Goal: Task Accomplishment & Management: Manage account settings

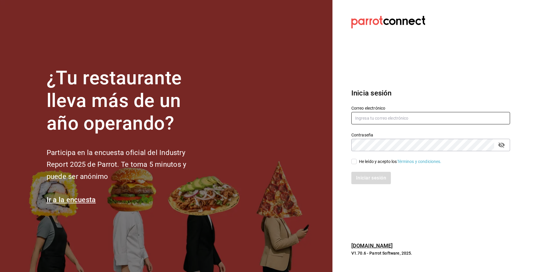
click at [419, 116] on input "text" at bounding box center [430, 118] width 159 height 12
type input "[DOMAIN_NAME]"
click at [503, 146] on icon "passwordField" at bounding box center [501, 145] width 6 height 6
click at [503, 146] on icon "passwordField" at bounding box center [501, 145] width 6 height 4
click at [355, 159] on input "He leído y acepto los Términos y condiciones." at bounding box center [353, 161] width 5 height 5
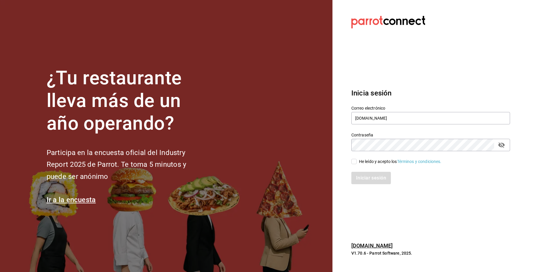
checkbox input "true"
click at [364, 184] on div "Inicia sesión Correo electrónico LYEANVARGASGMAIL.COM Contraseña Contraseña He …" at bounding box center [430, 136] width 159 height 111
click at [366, 180] on button "Iniciar sesión" at bounding box center [371, 178] width 40 height 12
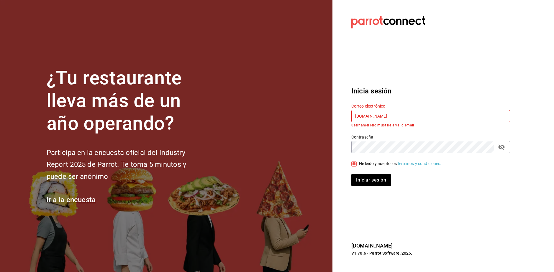
click at [383, 118] on input "LYEANVARGASGMAIL.COM" at bounding box center [430, 116] width 159 height 12
drag, startPoint x: 397, startPoint y: 119, endPoint x: 343, endPoint y: 123, distance: 54.7
click at [343, 123] on section "Datos incorrectos. Verifica que tu Correo o Contraseña estén bien escritos. Ini…" at bounding box center [428, 136] width 192 height 272
paste input "@"
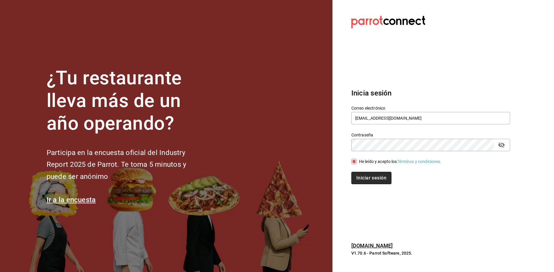
click at [373, 177] on button "Iniciar sesión" at bounding box center [371, 178] width 40 height 12
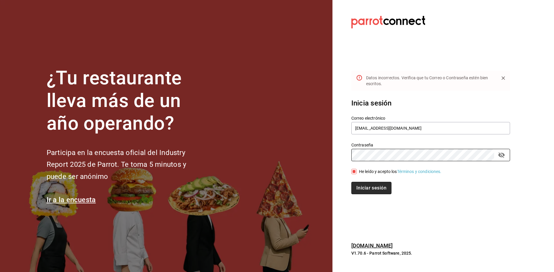
click at [379, 189] on button "Iniciar sesión" at bounding box center [371, 188] width 40 height 12
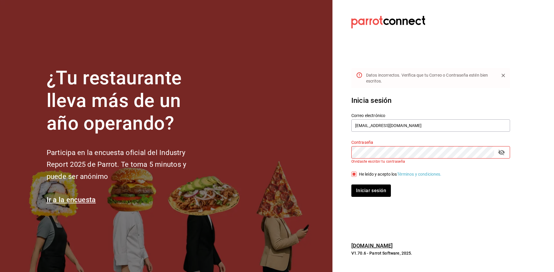
click at [504, 152] on icon "passwordField" at bounding box center [501, 153] width 6 height 6
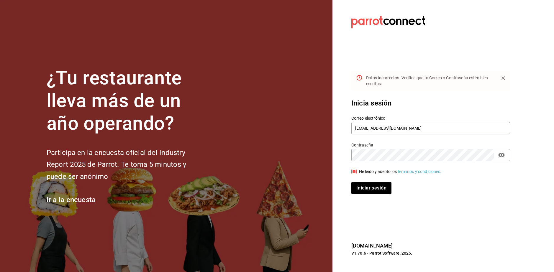
click at [371, 186] on button "Iniciar sesión" at bounding box center [371, 188] width 40 height 12
click at [369, 182] on button "Iniciar sesión" at bounding box center [371, 188] width 40 height 12
click at [389, 132] on input "lyeanvargas@gamil.com" at bounding box center [430, 128] width 159 height 12
type input "lyeanvargas@gmail.com"
click at [383, 183] on button "Iniciar sesión" at bounding box center [371, 188] width 40 height 12
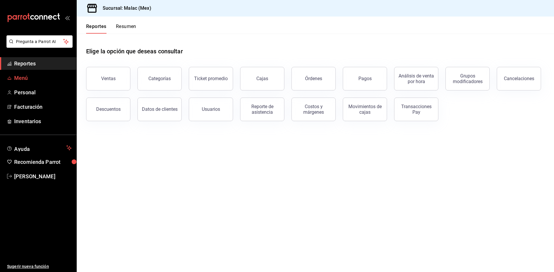
click at [18, 76] on span "Menú" at bounding box center [42, 78] width 57 height 8
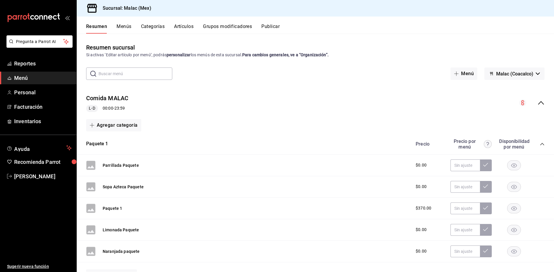
click at [127, 27] on button "Menús" at bounding box center [123, 29] width 15 height 10
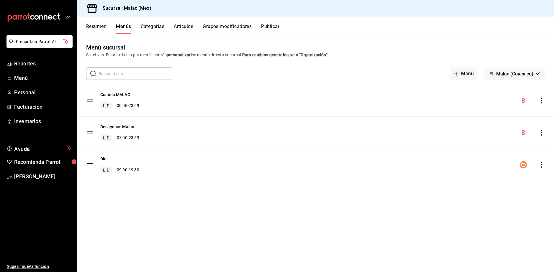
click at [539, 103] on icon "actions" at bounding box center [541, 101] width 6 height 6
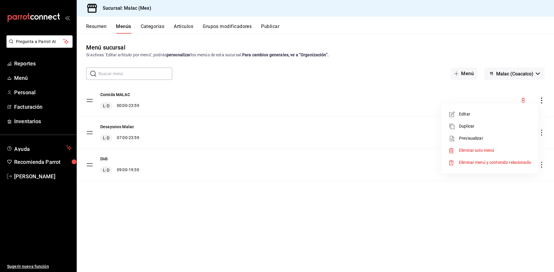
click at [380, 31] on div at bounding box center [277, 136] width 554 height 272
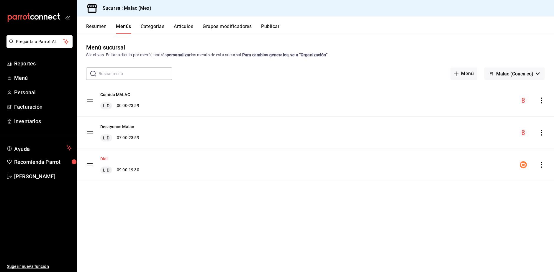
click at [105, 158] on button "Didi" at bounding box center [104, 159] width 8 height 6
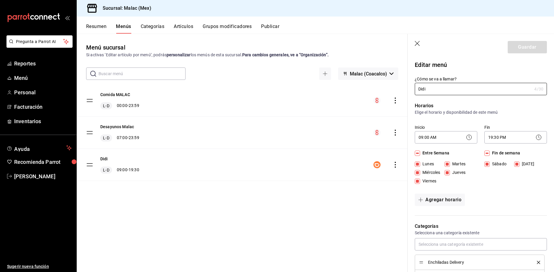
click at [415, 43] on icon "button" at bounding box center [417, 44] width 6 height 6
checkbox input "false"
type input "1758324157871"
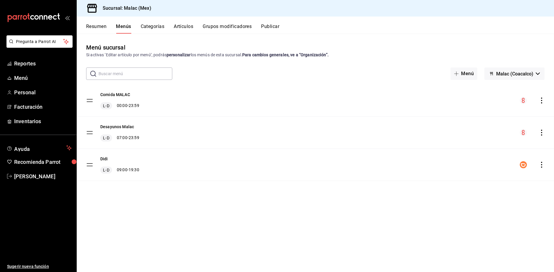
checkbox input "false"
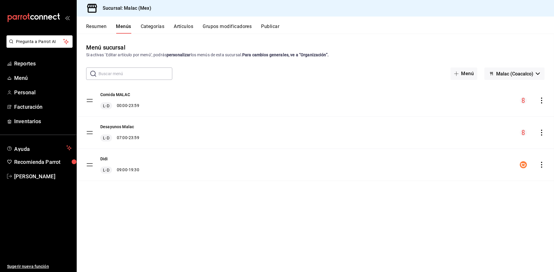
checkbox input "false"
click at [543, 165] on icon "actions" at bounding box center [541, 165] width 6 height 6
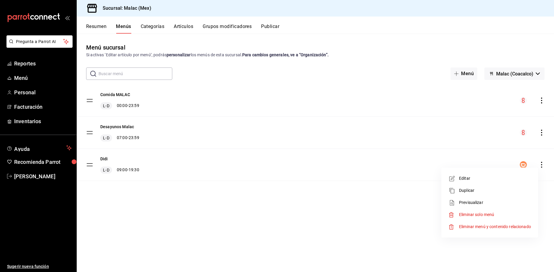
click at [349, 198] on div at bounding box center [277, 136] width 554 height 272
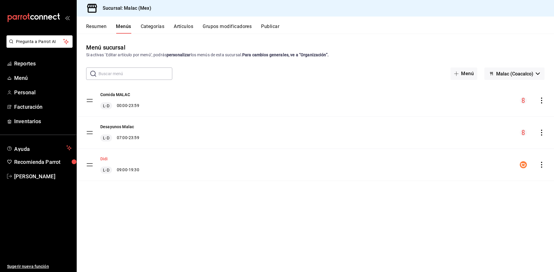
click at [103, 159] on button "Didi" at bounding box center [104, 159] width 8 height 6
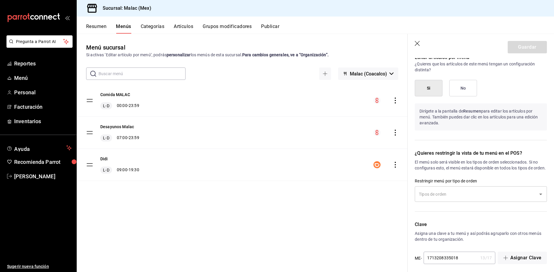
scroll to position [619, 0]
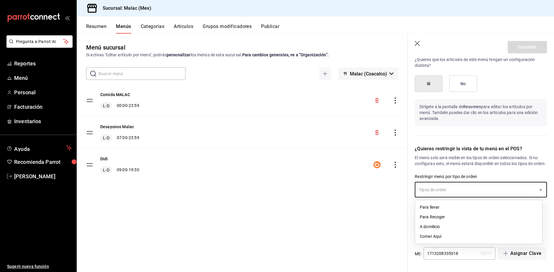
click at [471, 187] on input "text" at bounding box center [476, 190] width 118 height 10
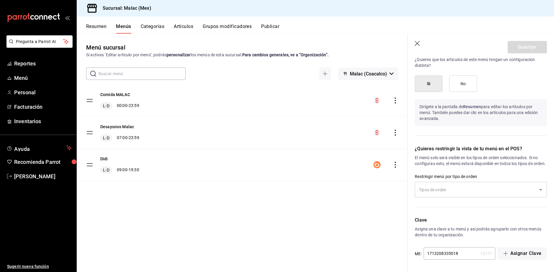
click at [355, 204] on div "Menú sucursal Si activas ‘Editar artículo por menú’, podrás personalizar los me…" at bounding box center [242, 157] width 331 height 229
drag, startPoint x: 417, startPoint y: 42, endPoint x: 136, endPoint y: 41, distance: 280.7
click at [417, 42] on icon "button" at bounding box center [417, 44] width 6 height 6
checkbox input "false"
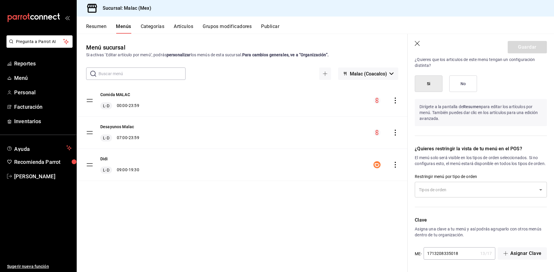
type input "1758324183841"
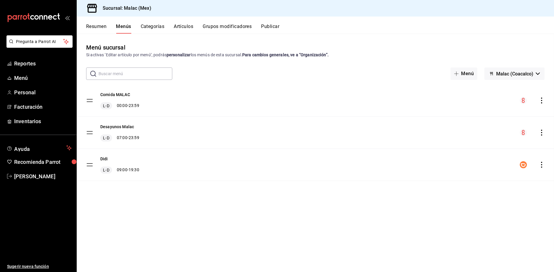
checkbox input "false"
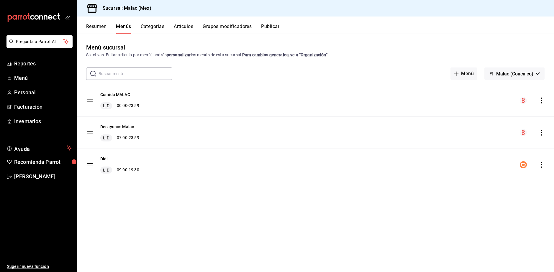
checkbox input "false"
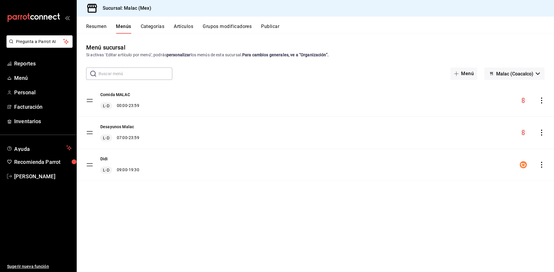
click at [183, 27] on button "Artículos" at bounding box center [183, 29] width 19 height 10
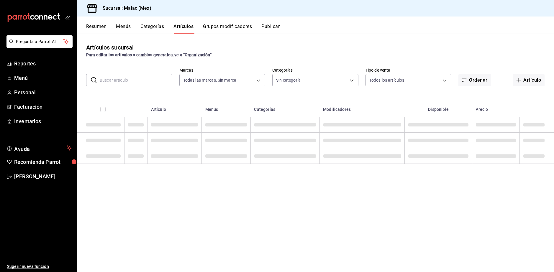
type input "68cda390-11aa-4088-a87d-1ba274343c49"
type input "32889d7b-6c63-4512-91be-fe3ce9af28b8,6211fc58-58bd-4c89-84e4-b118f9553d8d,e8c8f…"
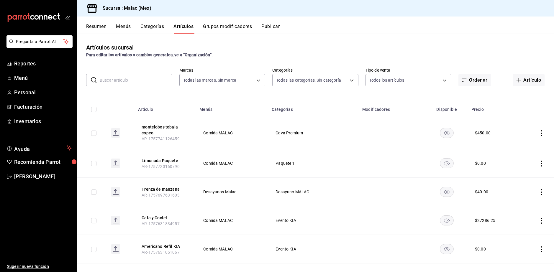
click at [148, 28] on button "Categorías" at bounding box center [152, 29] width 24 height 10
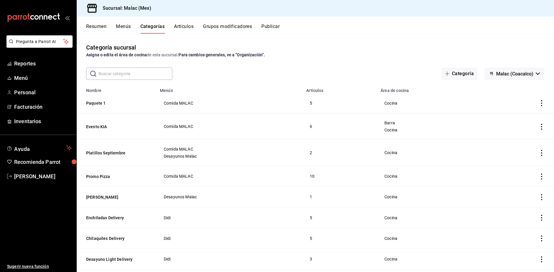
click at [115, 72] on input "text" at bounding box center [135, 74] width 74 height 12
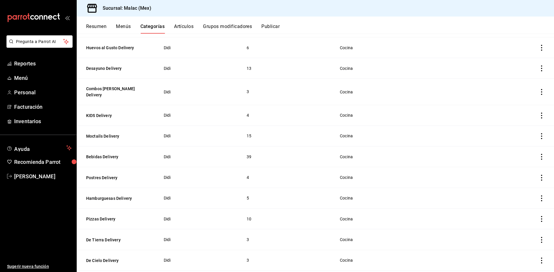
scroll to position [118, 0]
type input "deli"
click at [539, 154] on icon "actions" at bounding box center [541, 157] width 6 height 6
click at [101, 147] on div at bounding box center [277, 136] width 554 height 272
click at [101, 154] on button "Bebidas Delivery" at bounding box center [115, 157] width 59 height 6
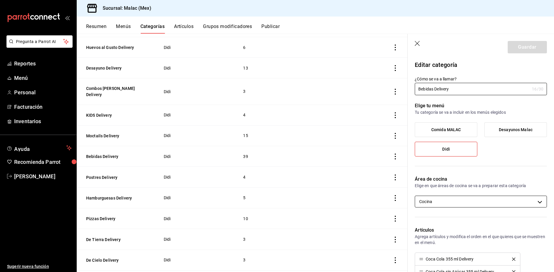
click at [490, 203] on body "Pregunta a Parrot AI Reportes Menú Personal Facturación Inventarios Ayuda Recom…" at bounding box center [277, 136] width 554 height 272
click at [463, 218] on span "Barra" at bounding box center [484, 221] width 108 height 6
type input "13495a6f-bb94-469b-8083-c5683516810f,dfebb260-ea92-48fe-9a7f-a963f6d4e49d"
checkbox input "true"
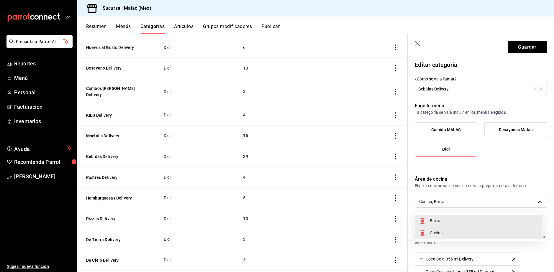
click at [437, 231] on span "Cocina" at bounding box center [484, 233] width 108 height 6
type input "dfebb260-ea92-48fe-9a7f-a963f6d4e49d"
checkbox input "false"
click at [523, 50] on div at bounding box center [277, 136] width 554 height 272
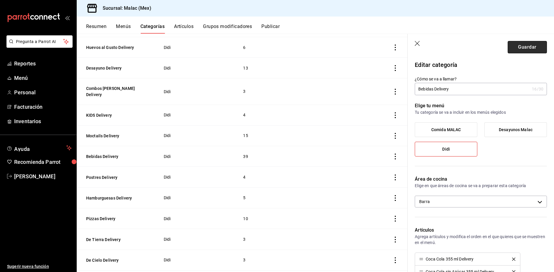
click at [523, 49] on button "Guardar" at bounding box center [526, 47] width 39 height 12
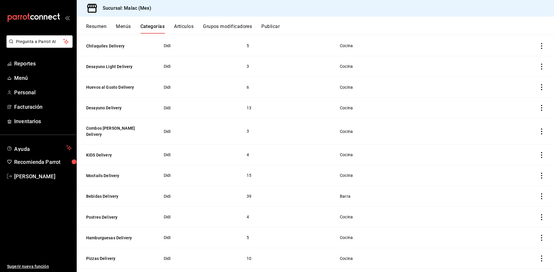
scroll to position [88, 0]
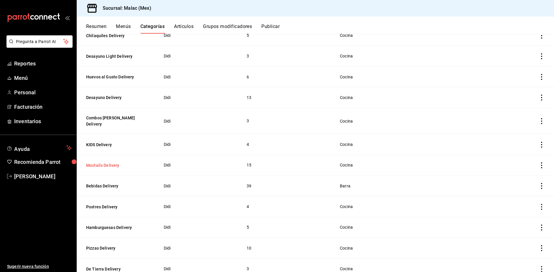
click at [106, 162] on button "Moctails Delivery" at bounding box center [115, 165] width 59 height 6
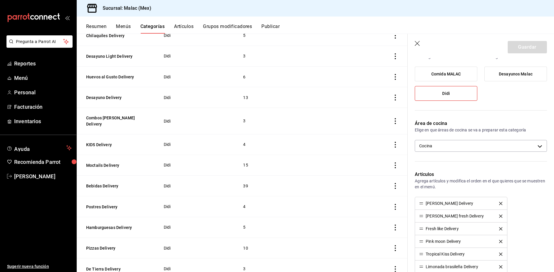
scroll to position [59, 0]
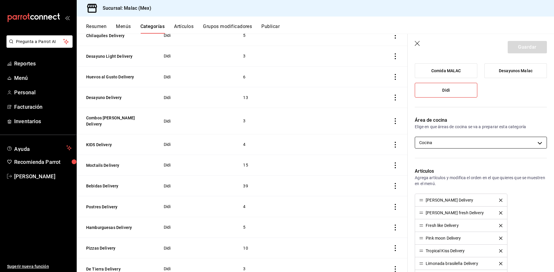
click at [443, 144] on body "Pregunta a Parrot AI Reportes Menú Personal Facturación Inventarios Ayuda Recom…" at bounding box center [277, 136] width 554 height 272
click at [443, 161] on span "Barra" at bounding box center [484, 162] width 108 height 6
type input "13495a6f-bb94-469b-8083-c5683516810f,dfebb260-ea92-48fe-9a7f-a963f6d4e49d"
checkbox input "true"
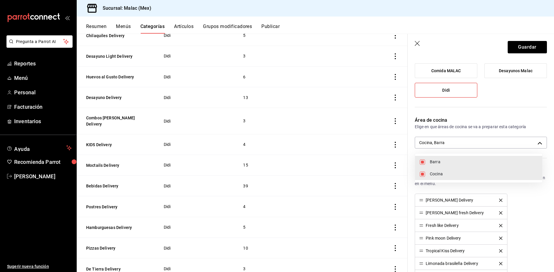
click at [440, 171] on span "Cocina" at bounding box center [484, 174] width 108 height 6
type input "dfebb260-ea92-48fe-9a7f-a963f6d4e49d"
checkbox input "false"
click at [523, 45] on div at bounding box center [277, 136] width 554 height 272
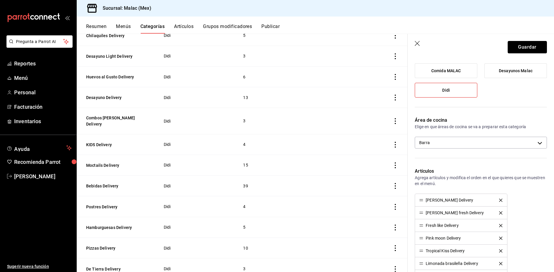
click at [519, 47] on button "Guardar" at bounding box center [526, 47] width 39 height 12
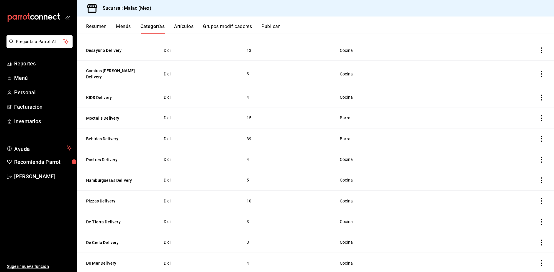
scroll to position [126, 0]
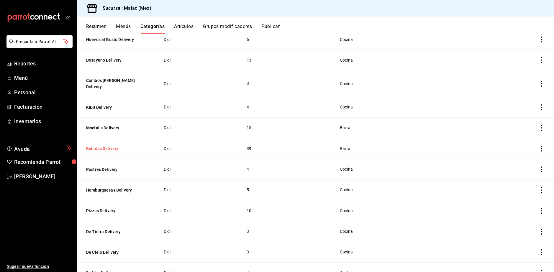
click at [103, 146] on button "Bebidas Delivery" at bounding box center [115, 149] width 59 height 6
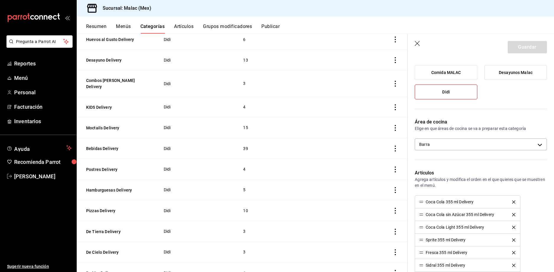
scroll to position [59, 0]
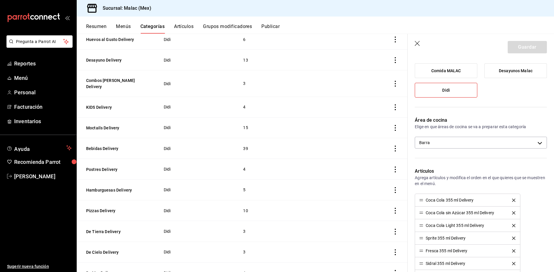
click at [418, 41] on icon "button" at bounding box center [417, 44] width 6 height 6
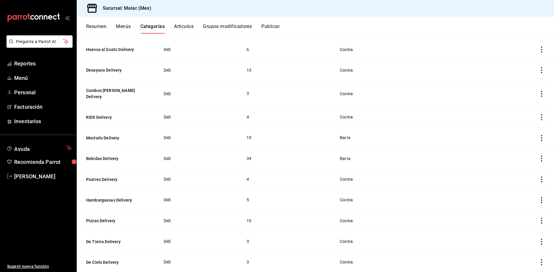
scroll to position [118, 0]
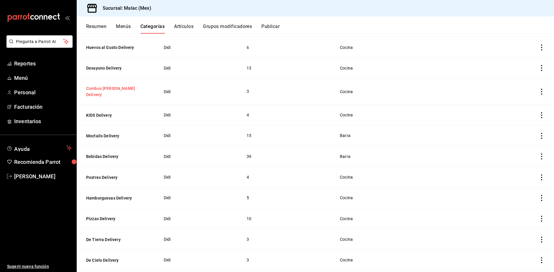
click at [125, 87] on button "Combos [PERSON_NAME] Delivery" at bounding box center [115, 91] width 59 height 12
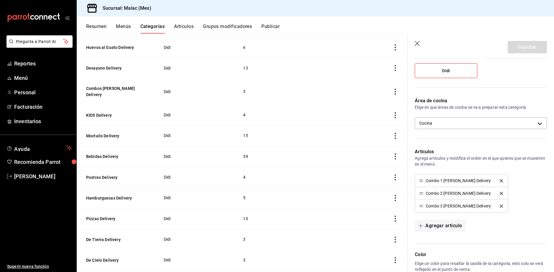
scroll to position [91, 0]
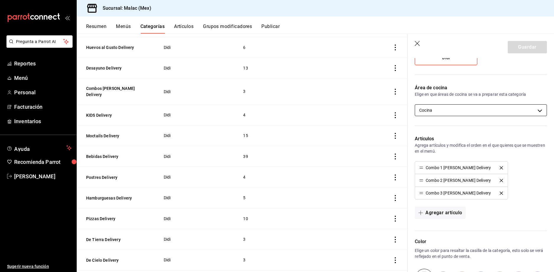
click at [454, 107] on body "Pregunta a Parrot AI Reportes Menú Personal Facturación Inventarios Ayuda Recom…" at bounding box center [277, 136] width 554 height 272
click at [448, 126] on li "Barra" at bounding box center [478, 130] width 127 height 12
type input "13495a6f-bb94-469b-8083-c5683516810f,dfebb260-ea92-48fe-9a7f-a963f6d4e49d"
checkbox input "true"
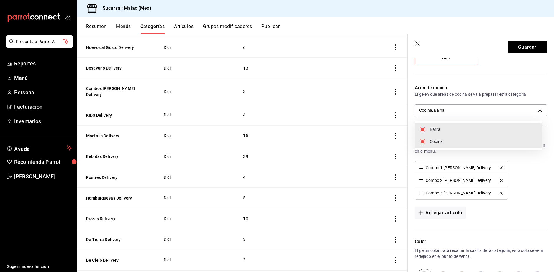
click at [521, 45] on div at bounding box center [277, 136] width 554 height 272
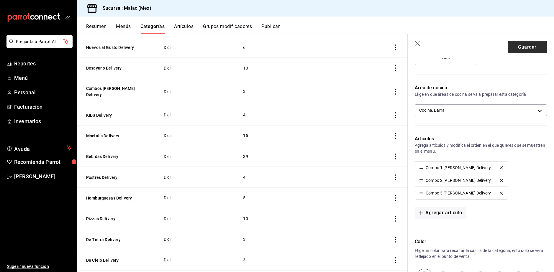
click at [520, 46] on button "Guardar" at bounding box center [526, 47] width 39 height 12
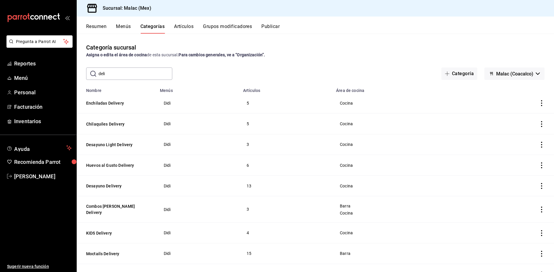
click at [188, 27] on button "Artículos" at bounding box center [183, 29] width 19 height 10
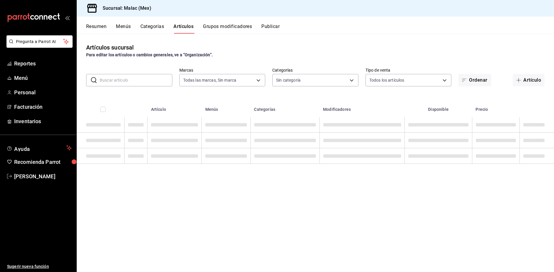
type input "68cda390-11aa-4088-a87d-1ba274343c49"
type input "32889d7b-6c63-4512-91be-fe3ce9af28b8,6211fc58-58bd-4c89-84e4-b118f9553d8d,e8c8f…"
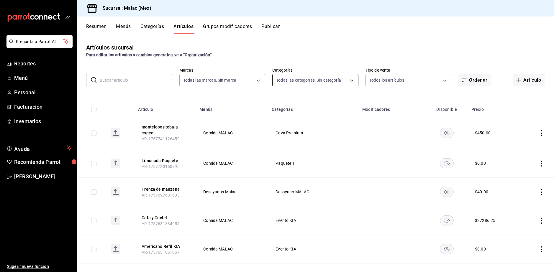
click at [332, 80] on body "Pregunta a Parrot AI Reportes Menú Personal Facturación Inventarios Ayuda Recom…" at bounding box center [277, 136] width 554 height 272
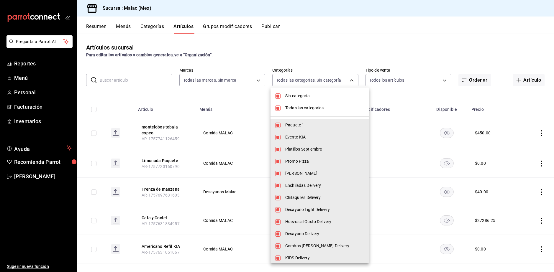
click at [313, 76] on div at bounding box center [277, 136] width 554 height 272
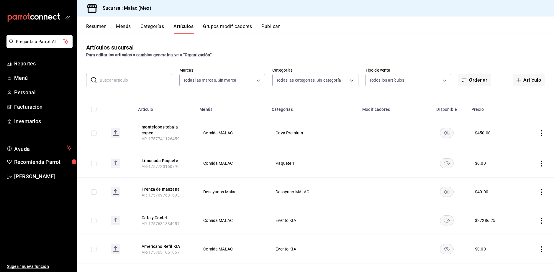
click at [313, 79] on body "Pregunta a Parrot AI Reportes Menú Personal Facturación Inventarios Ayuda Recom…" at bounding box center [277, 136] width 554 height 272
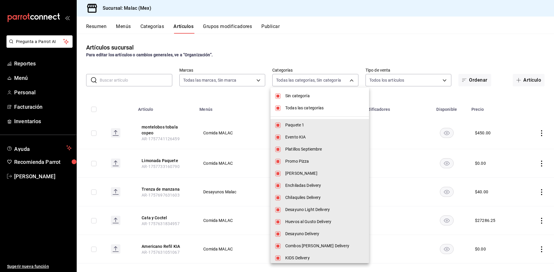
click at [285, 107] on li "Todas las categorías" at bounding box center [319, 108] width 98 height 12
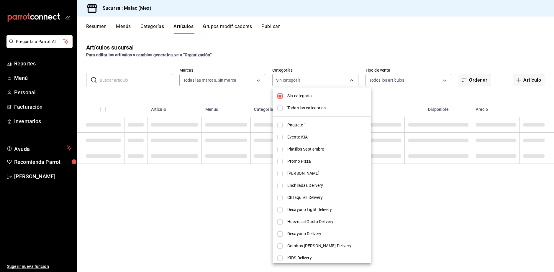
checkbox input "false"
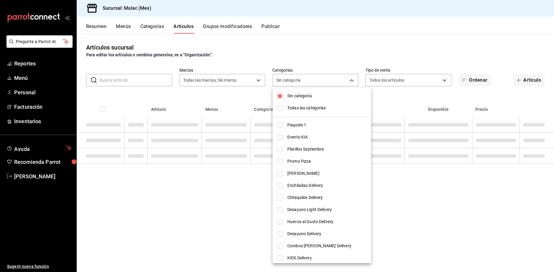
checkbox input "false"
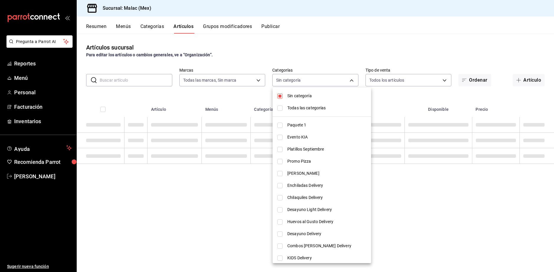
checkbox input "false"
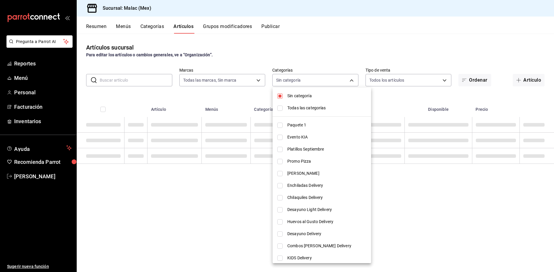
checkbox input "false"
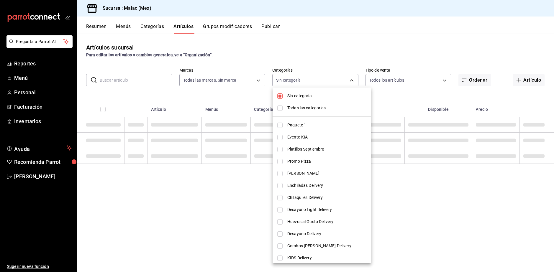
checkbox input "false"
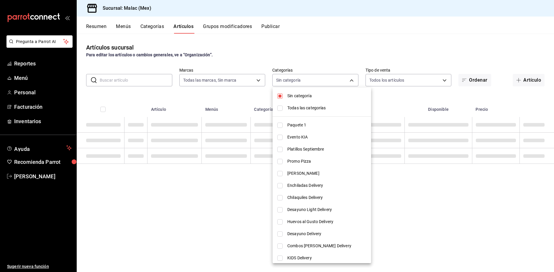
checkbox input "false"
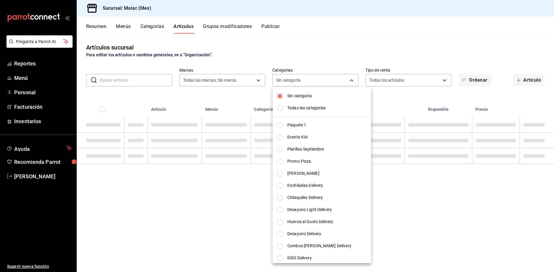
checkbox input "false"
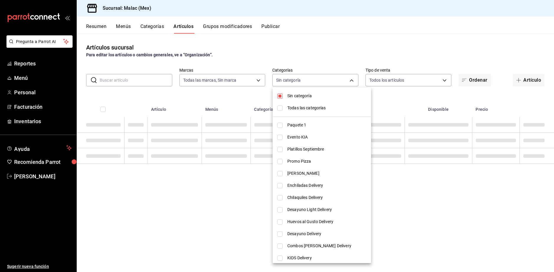
checkbox input "false"
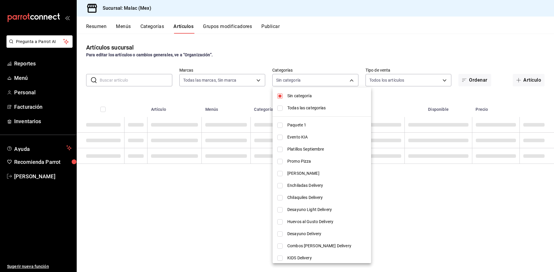
checkbox input "false"
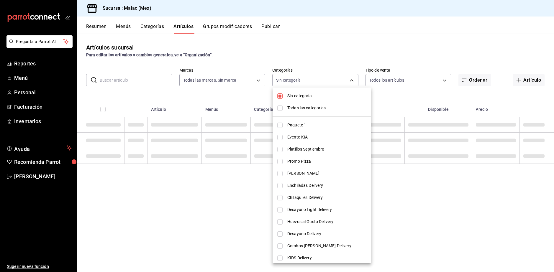
checkbox input "false"
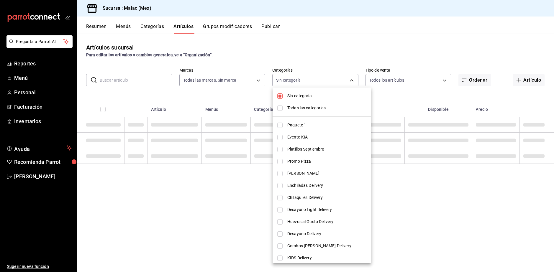
checkbox input "false"
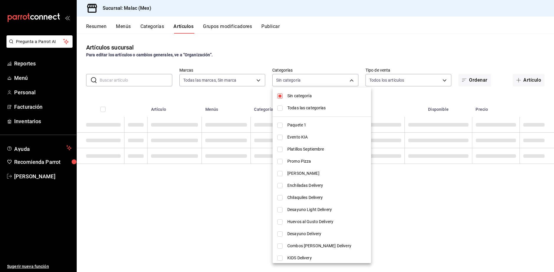
checkbox input "false"
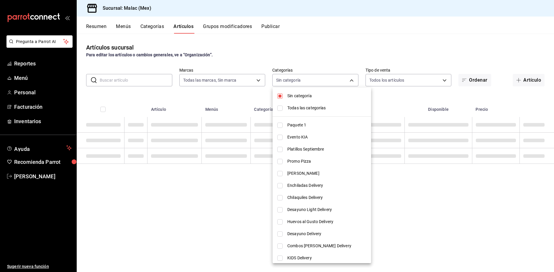
checkbox input "false"
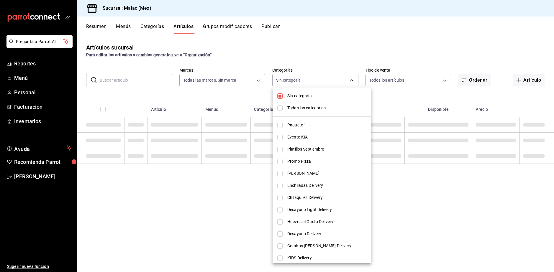
checkbox input "false"
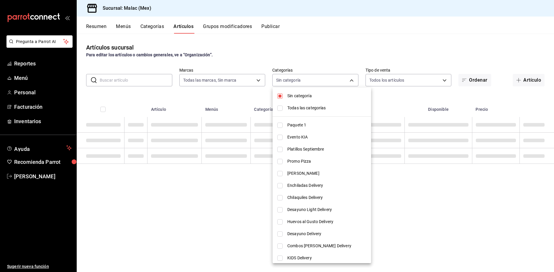
checkbox input "false"
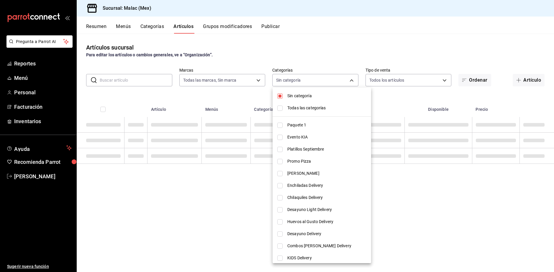
checkbox input "false"
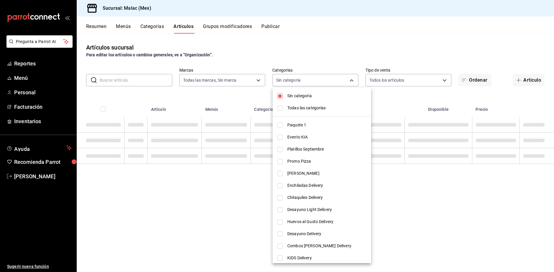
checkbox input "false"
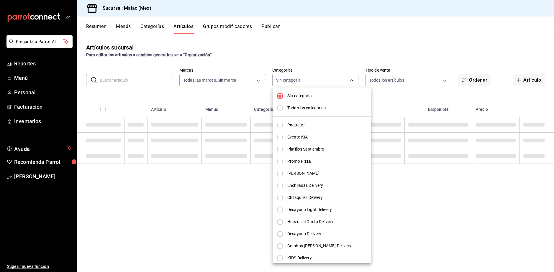
checkbox input "false"
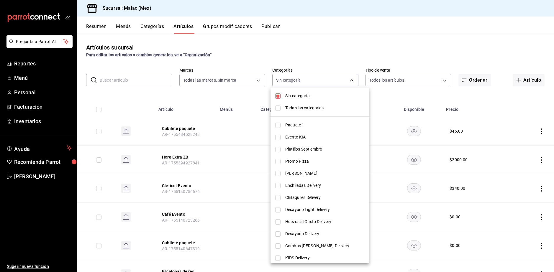
click at [280, 106] on input "checkbox" at bounding box center [277, 108] width 5 height 5
checkbox input "true"
type input "32889d7b-6c63-4512-91be-fe3ce9af28b8,6211fc58-58bd-4c89-84e4-b118f9553d8d,e8c8f…"
checkbox input "true"
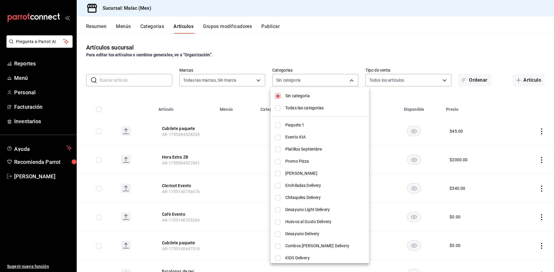
checkbox input "true"
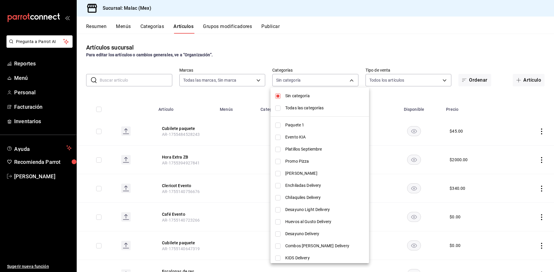
checkbox input "true"
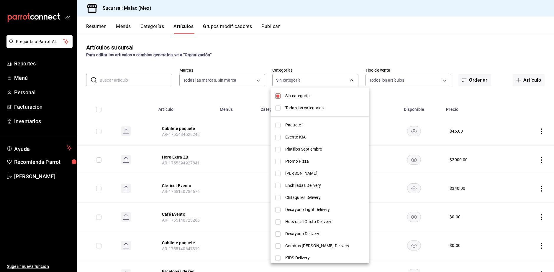
checkbox input "true"
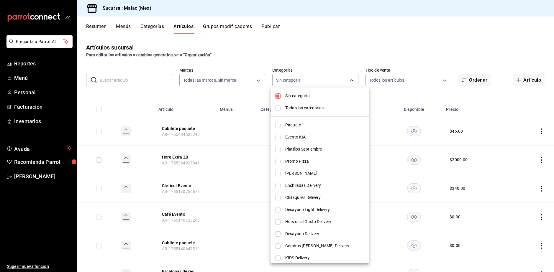
checkbox input "true"
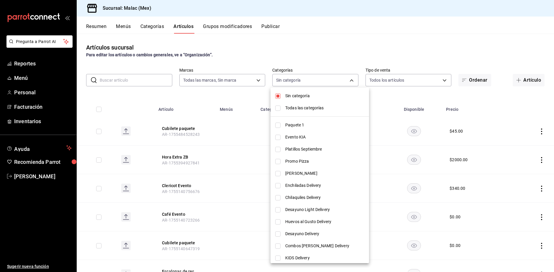
checkbox input "true"
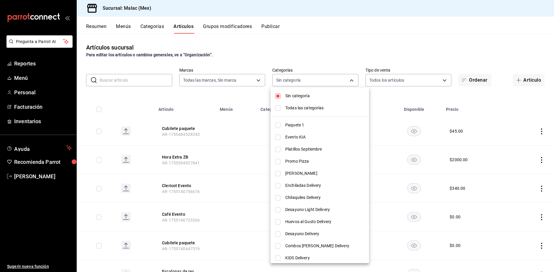
checkbox input "true"
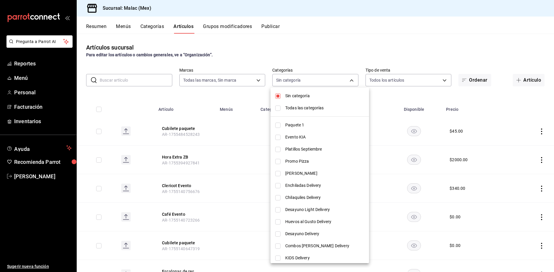
checkbox input "true"
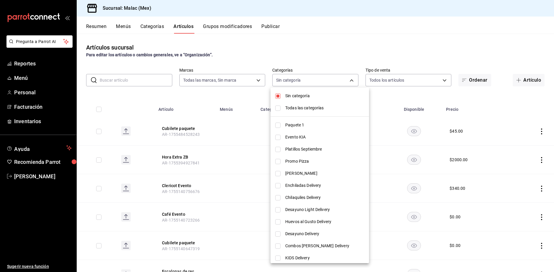
checkbox input "true"
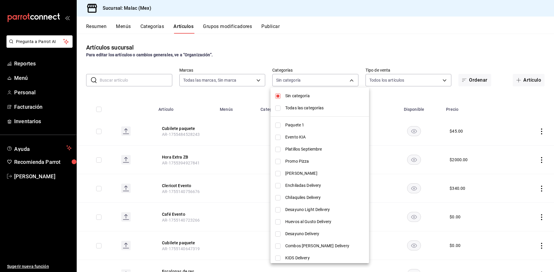
checkbox input "true"
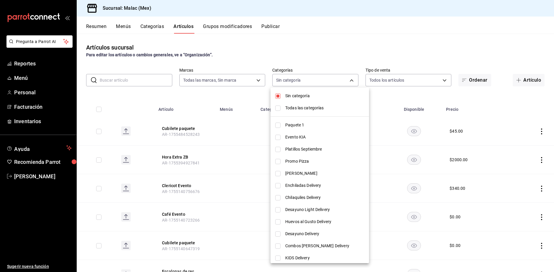
checkbox input "true"
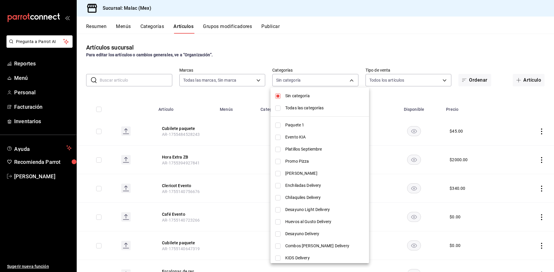
checkbox input "true"
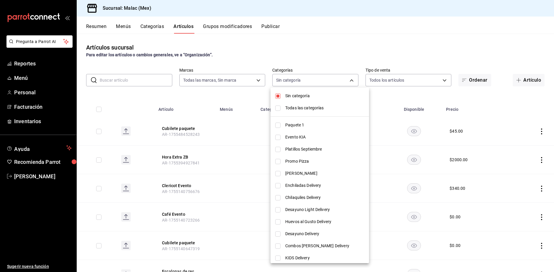
checkbox input "true"
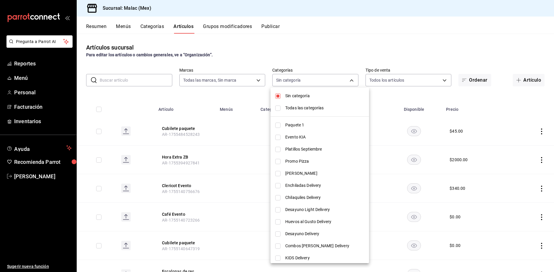
checkbox input "true"
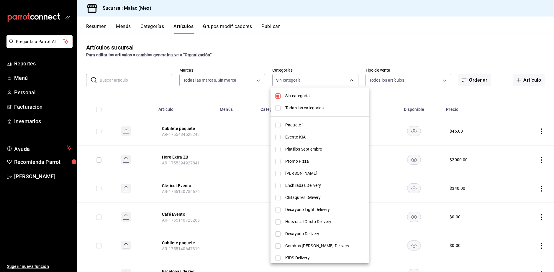
checkbox input "true"
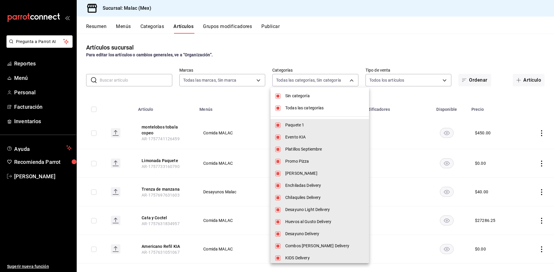
click at [208, 77] on div at bounding box center [277, 136] width 554 height 272
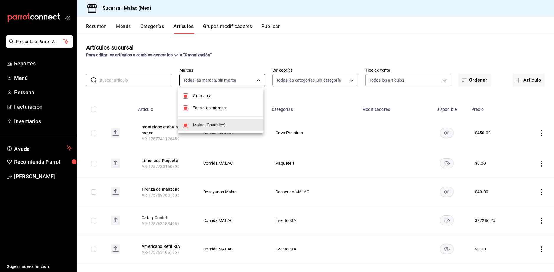
click at [214, 80] on body "Pregunta a Parrot AI Reportes Menú Personal Facturación Inventarios Ayuda Recom…" at bounding box center [277, 136] width 554 height 272
click at [150, 75] on div at bounding box center [277, 136] width 554 height 272
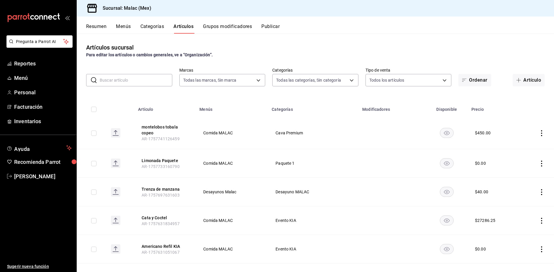
click at [149, 75] on input "text" at bounding box center [136, 80] width 73 height 12
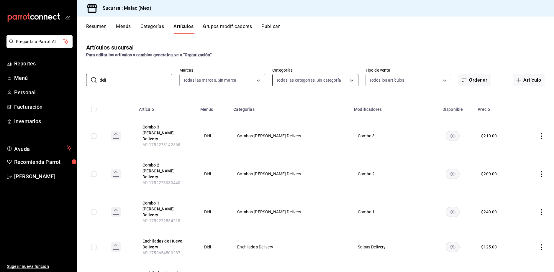
click at [306, 80] on body "Pregunta a Parrot AI Reportes Menú Personal Facturación Inventarios Ayuda Recom…" at bounding box center [277, 136] width 554 height 272
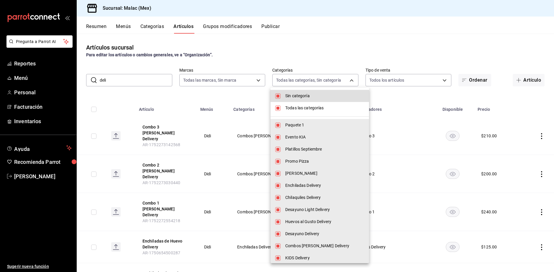
click at [277, 125] on input "checkbox" at bounding box center [277, 125] width 5 height 5
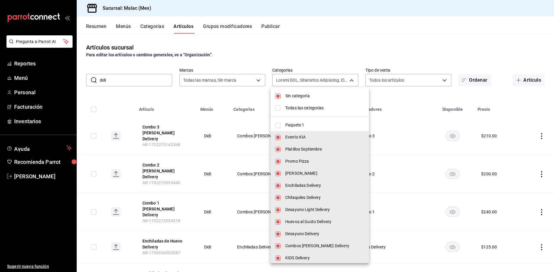
click at [277, 136] on input "checkbox" at bounding box center [277, 137] width 5 height 5
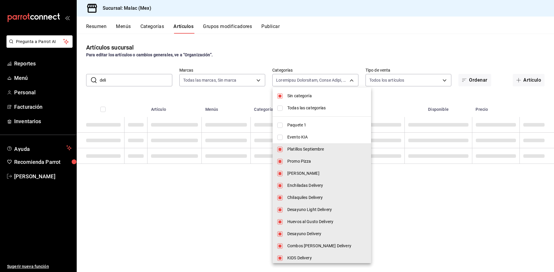
click at [278, 147] on input "checkbox" at bounding box center [279, 149] width 5 height 5
click at [280, 159] on input "checkbox" at bounding box center [279, 161] width 5 height 5
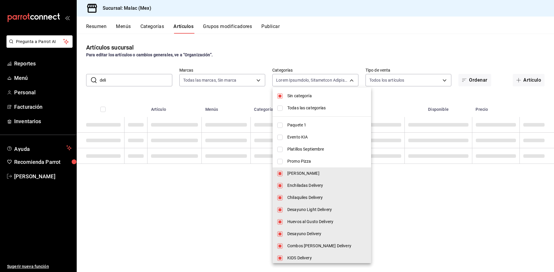
click at [280, 172] on input "checkbox" at bounding box center [279, 173] width 5 height 5
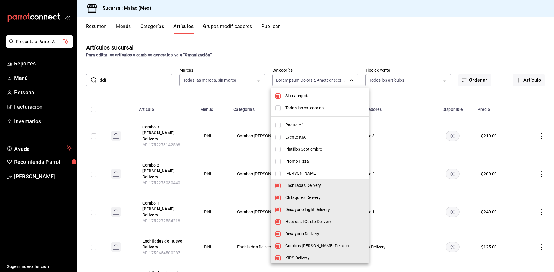
click at [279, 183] on input "checkbox" at bounding box center [277, 185] width 5 height 5
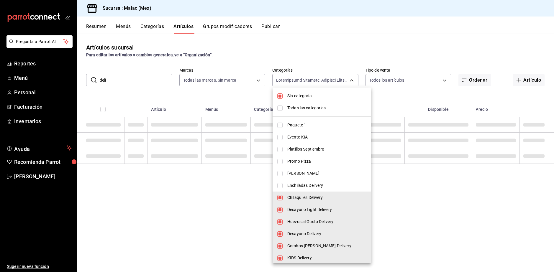
click at [277, 197] on input "checkbox" at bounding box center [279, 197] width 5 height 5
click at [278, 209] on input "checkbox" at bounding box center [279, 209] width 5 height 5
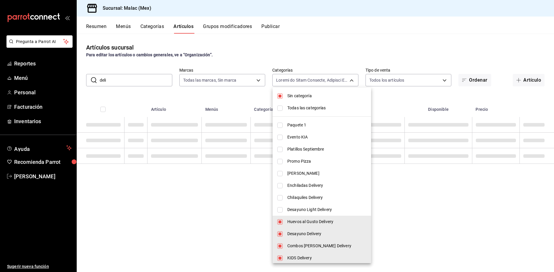
click at [280, 220] on input "checkbox" at bounding box center [279, 221] width 5 height 5
click at [280, 232] on input "checkbox" at bounding box center [279, 233] width 5 height 5
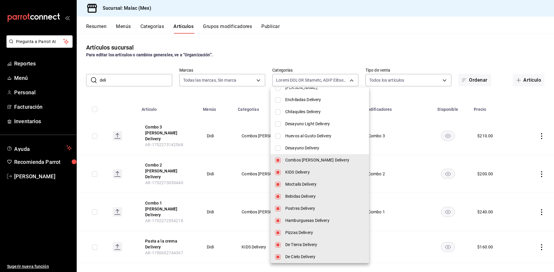
scroll to position [88, 0]
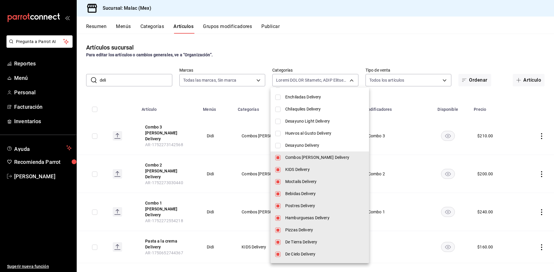
click at [280, 157] on input "checkbox" at bounding box center [277, 157] width 5 height 5
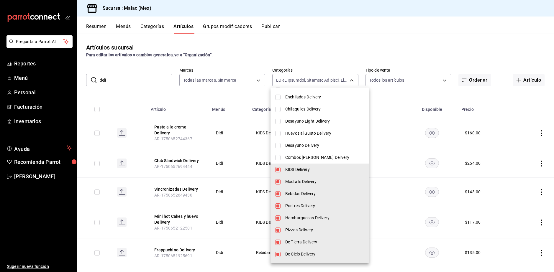
click at [278, 170] on input "checkbox" at bounding box center [277, 169] width 5 height 5
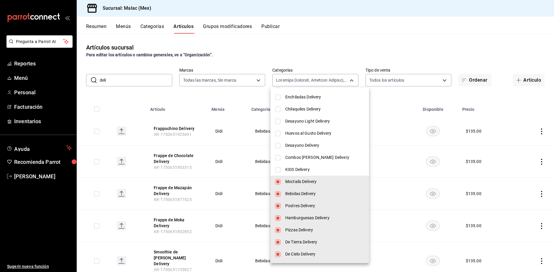
click at [278, 204] on input "checkbox" at bounding box center [277, 205] width 5 height 5
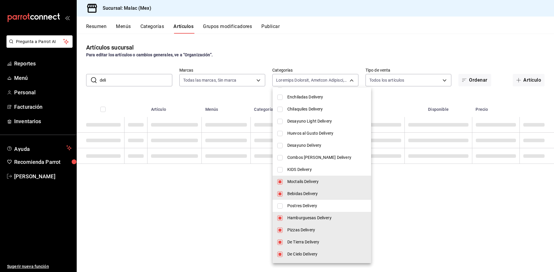
click at [277, 217] on input "checkbox" at bounding box center [279, 218] width 5 height 5
click at [281, 227] on li "Pizzas Delivery" at bounding box center [321, 230] width 98 height 12
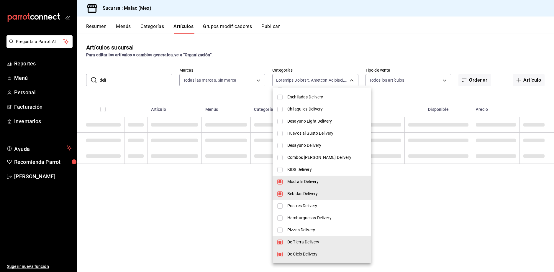
click at [281, 241] on li "De Tierra Delivery" at bounding box center [321, 242] width 98 height 12
click at [281, 251] on li "De Cielo Delivery" at bounding box center [321, 254] width 98 height 12
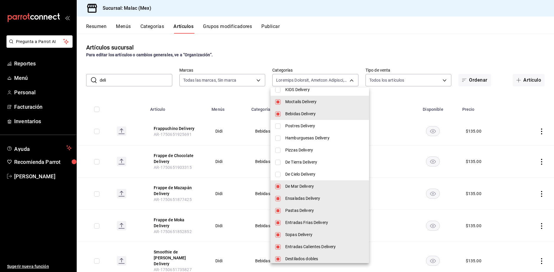
scroll to position [177, 0]
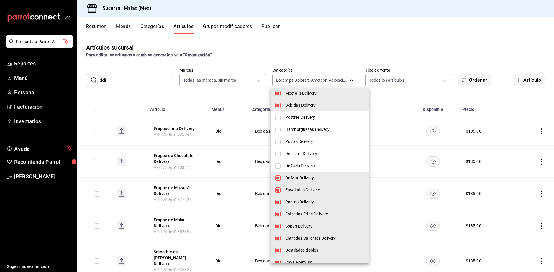
click at [280, 178] on input "checkbox" at bounding box center [277, 177] width 5 height 5
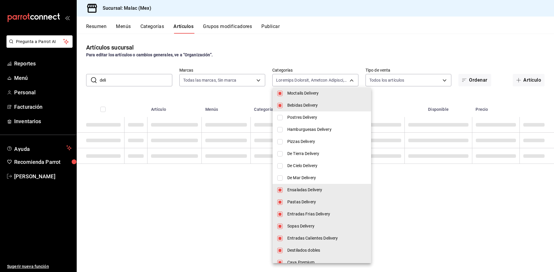
click at [278, 192] on input "checkbox" at bounding box center [279, 189] width 5 height 5
click at [279, 205] on li "Pastas Delivery" at bounding box center [321, 202] width 98 height 12
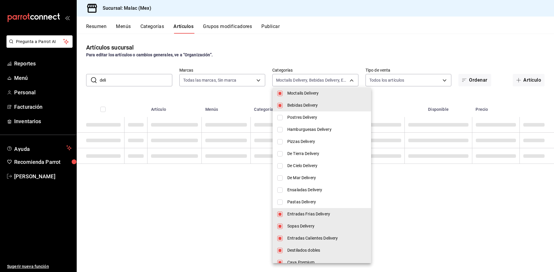
click at [282, 224] on li "Sopas Delivery" at bounding box center [321, 226] width 98 height 12
click at [282, 214] on input "checkbox" at bounding box center [279, 214] width 5 height 5
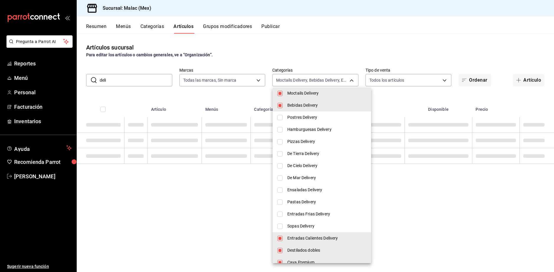
click at [280, 237] on input "checkbox" at bounding box center [279, 238] width 5 height 5
drag, startPoint x: 281, startPoint y: 252, endPoint x: 282, endPoint y: 258, distance: 6.3
click at [282, 252] on input "checkbox" at bounding box center [279, 250] width 5 height 5
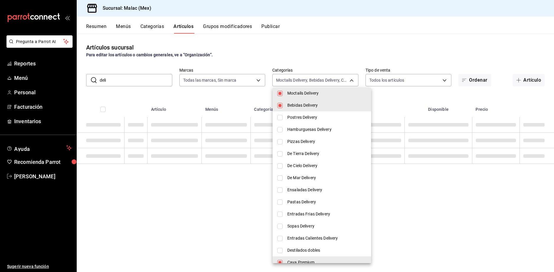
click at [283, 259] on li "Cava Premium" at bounding box center [321, 262] width 98 height 12
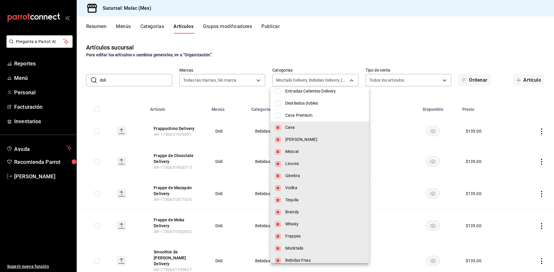
scroll to position [324, 0]
click at [283, 126] on li "Cava" at bounding box center [319, 127] width 98 height 12
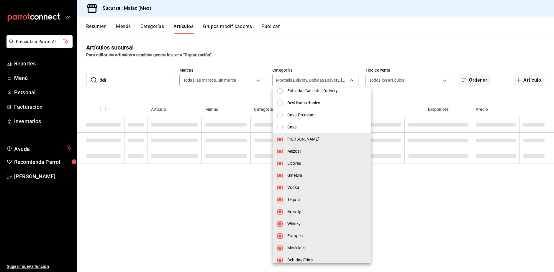
click at [281, 137] on input "checkbox" at bounding box center [279, 139] width 5 height 5
click at [280, 154] on input "checkbox" at bounding box center [279, 151] width 5 height 5
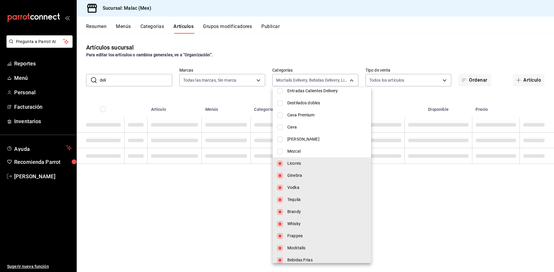
click at [278, 166] on li "Licores" at bounding box center [321, 163] width 98 height 12
click at [279, 175] on input "checkbox" at bounding box center [279, 175] width 5 height 5
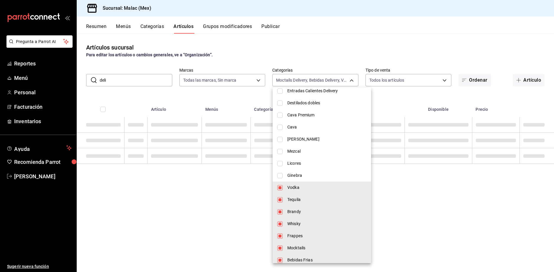
click at [279, 187] on input "checkbox" at bounding box center [279, 187] width 5 height 5
click at [279, 193] on li "Vodka" at bounding box center [321, 188] width 98 height 12
click at [279, 198] on input "checkbox" at bounding box center [279, 199] width 5 height 5
click at [279, 183] on li "Vodka" at bounding box center [321, 188] width 98 height 12
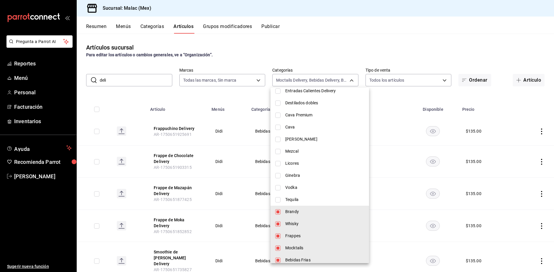
click at [283, 211] on li "Brandy" at bounding box center [319, 212] width 98 height 12
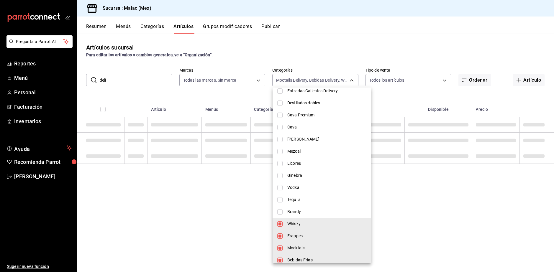
click at [281, 220] on li "Whisky" at bounding box center [321, 224] width 98 height 12
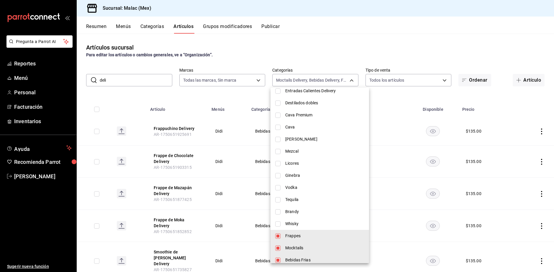
click at [280, 231] on li "Frappes" at bounding box center [319, 236] width 98 height 12
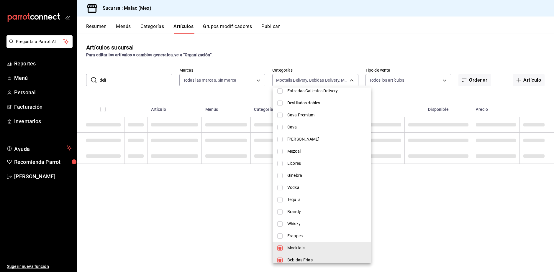
click at [282, 245] on li "Mocktails" at bounding box center [321, 248] width 98 height 12
click at [282, 255] on li "Bebidas Frias" at bounding box center [321, 260] width 98 height 12
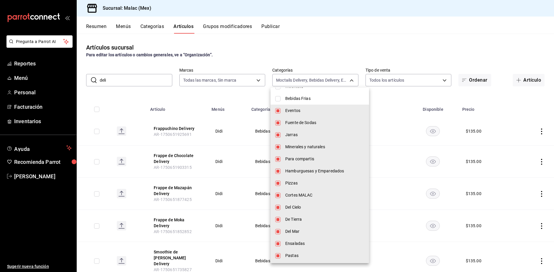
scroll to position [472, 0]
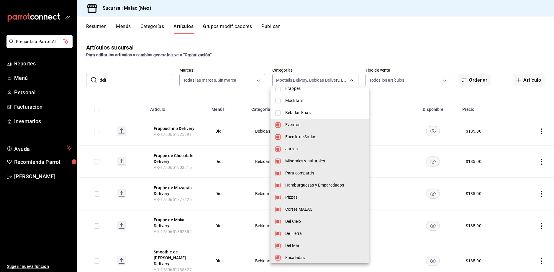
drag, startPoint x: 281, startPoint y: 124, endPoint x: 280, endPoint y: 133, distance: 8.9
click at [281, 124] on li "Eventos" at bounding box center [319, 125] width 98 height 12
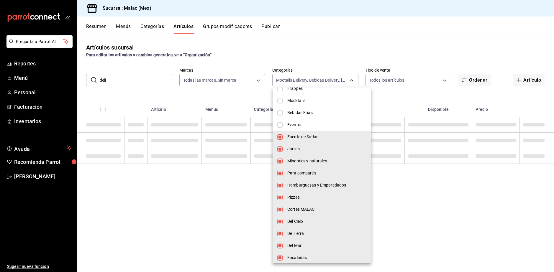
click at [279, 135] on input "checkbox" at bounding box center [279, 136] width 5 height 5
click at [279, 152] on li "Jarras" at bounding box center [321, 149] width 98 height 12
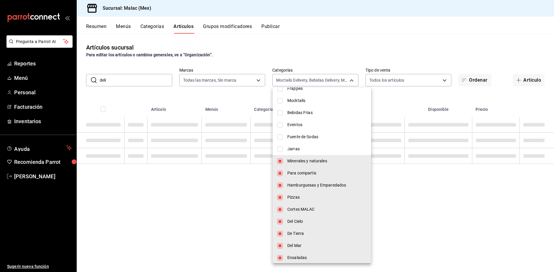
click at [285, 164] on li "Minerales y naturales" at bounding box center [321, 161] width 98 height 12
click at [282, 175] on li "Para compartis" at bounding box center [321, 173] width 98 height 12
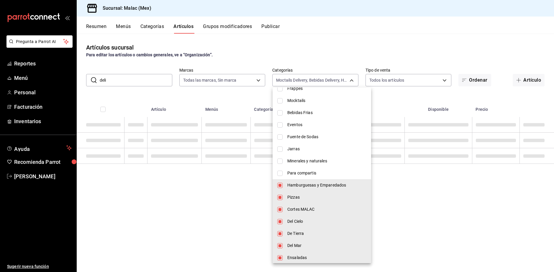
click at [279, 182] on li "Hamburguesas y Emparedados" at bounding box center [321, 185] width 98 height 12
click at [282, 194] on li "Pizzas" at bounding box center [321, 197] width 98 height 12
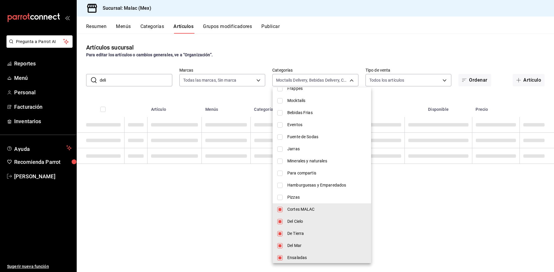
click at [279, 207] on input "checkbox" at bounding box center [279, 209] width 5 height 5
click at [279, 220] on input "checkbox" at bounding box center [279, 221] width 5 height 5
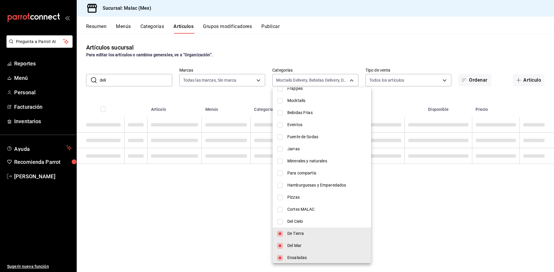
click at [282, 231] on li "De Tierra" at bounding box center [321, 234] width 98 height 12
click at [281, 246] on li "Del Mar" at bounding box center [321, 246] width 98 height 12
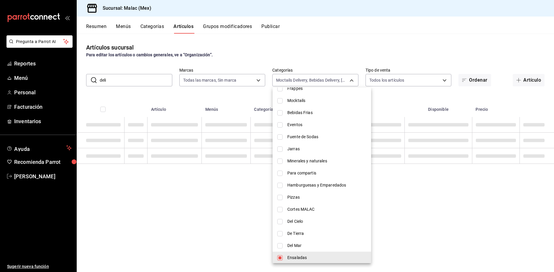
click at [284, 254] on li "Ensaladas" at bounding box center [321, 258] width 98 height 12
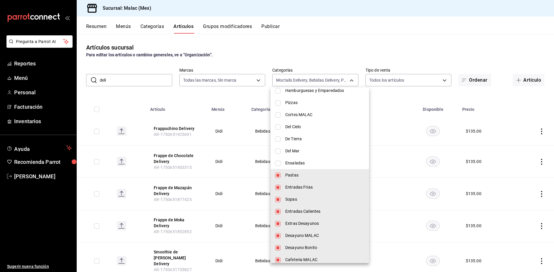
scroll to position [590, 0]
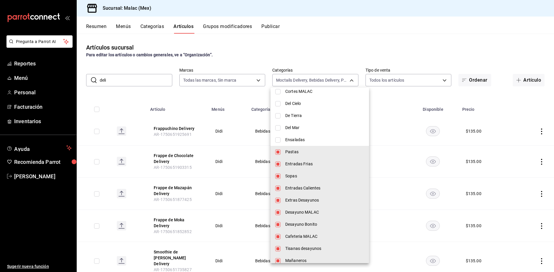
click at [276, 153] on input "checkbox" at bounding box center [277, 151] width 5 height 5
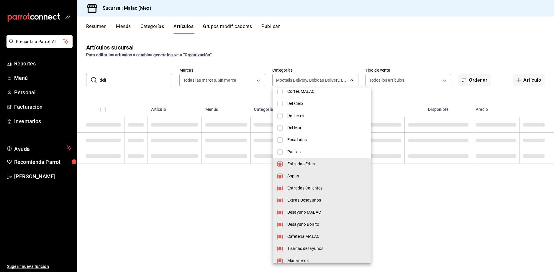
click at [277, 162] on li "Entradas Frias" at bounding box center [321, 164] width 98 height 12
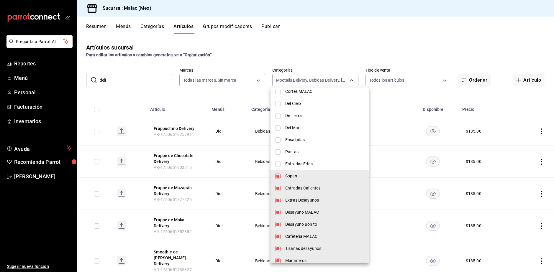
drag, startPoint x: 279, startPoint y: 172, endPoint x: 278, endPoint y: 184, distance: 11.8
click at [279, 173] on li "Sopas" at bounding box center [319, 176] width 98 height 12
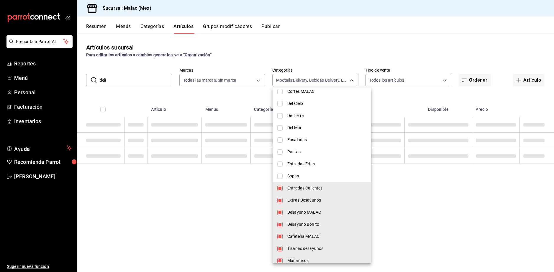
click at [278, 192] on li "Entradas Calientes" at bounding box center [321, 188] width 98 height 12
click at [279, 198] on input "checkbox" at bounding box center [279, 200] width 5 height 5
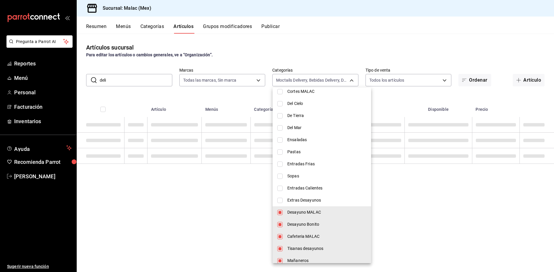
click at [279, 207] on li "Desayuno MALAC" at bounding box center [321, 212] width 98 height 12
click at [280, 223] on li "Desayuno Bonito" at bounding box center [321, 224] width 98 height 12
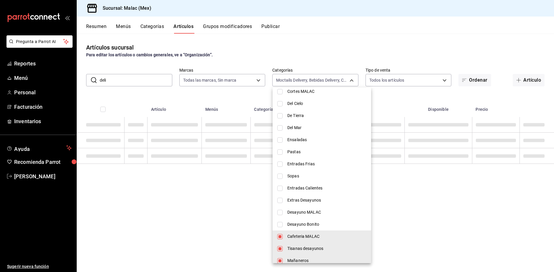
click at [280, 236] on input "checkbox" at bounding box center [279, 236] width 5 height 5
click at [280, 244] on li "Tisanas desayunos" at bounding box center [321, 249] width 98 height 12
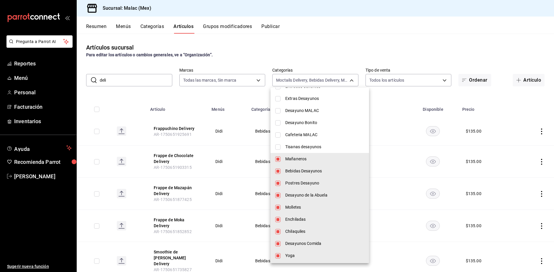
scroll to position [708, 0]
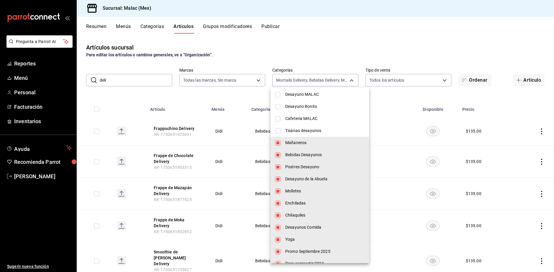
click at [278, 141] on input "checkbox" at bounding box center [277, 142] width 5 height 5
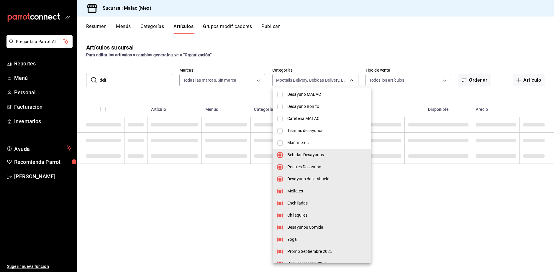
click at [277, 154] on li "Bebidas Desayunos" at bounding box center [321, 155] width 98 height 12
drag, startPoint x: 276, startPoint y: 165, endPoint x: 277, endPoint y: 172, distance: 7.2
click at [277, 166] on li "Postres Desayuno" at bounding box center [321, 167] width 98 height 12
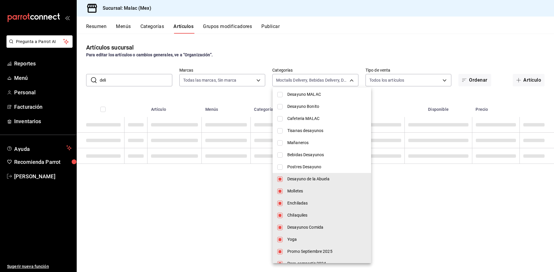
click at [278, 177] on input "checkbox" at bounding box center [279, 179] width 5 height 5
click at [276, 194] on li "Molletes" at bounding box center [321, 191] width 98 height 12
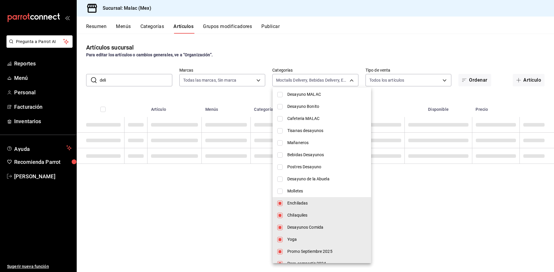
click at [280, 200] on li "Enchiladas" at bounding box center [321, 203] width 98 height 12
click at [280, 211] on li "Chilaquiles" at bounding box center [321, 215] width 98 height 12
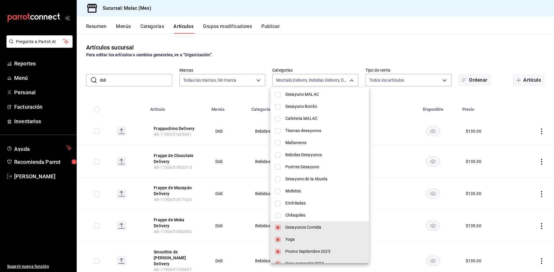
click at [277, 231] on li "Desayunos Comida" at bounding box center [319, 227] width 98 height 12
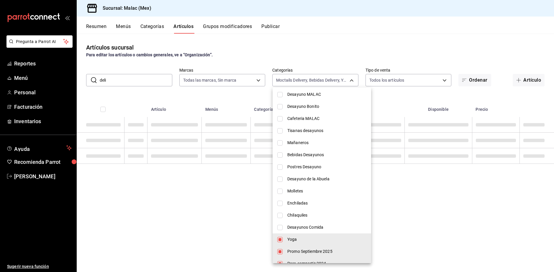
drag, startPoint x: 276, startPoint y: 240, endPoint x: 278, endPoint y: 245, distance: 5.4
click at [276, 240] on li "Yoga" at bounding box center [321, 239] width 98 height 12
click at [280, 251] on input "checkbox" at bounding box center [279, 251] width 5 height 5
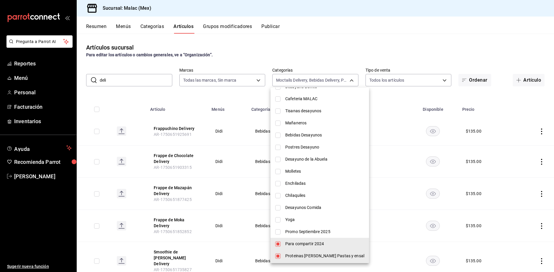
scroll to position [825, 0]
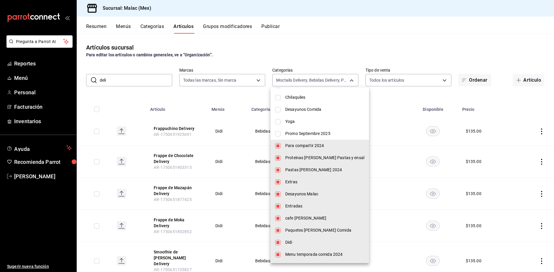
click at [276, 144] on input "checkbox" at bounding box center [277, 145] width 5 height 5
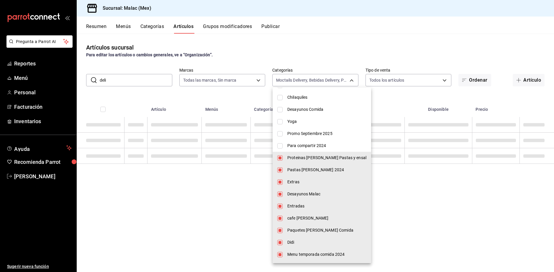
click at [273, 160] on li "Proteinas [PERSON_NAME] Pastas y ensal" at bounding box center [321, 158] width 98 height 12
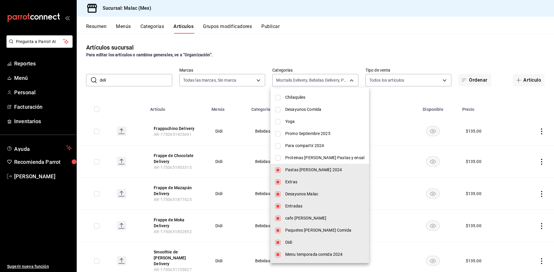
click at [277, 169] on input "checkbox" at bounding box center [277, 169] width 5 height 5
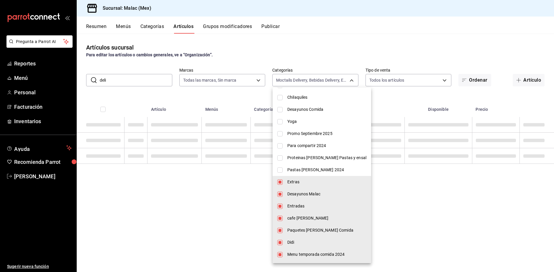
click at [278, 180] on input "checkbox" at bounding box center [279, 182] width 5 height 5
click at [278, 192] on input "checkbox" at bounding box center [279, 194] width 5 height 5
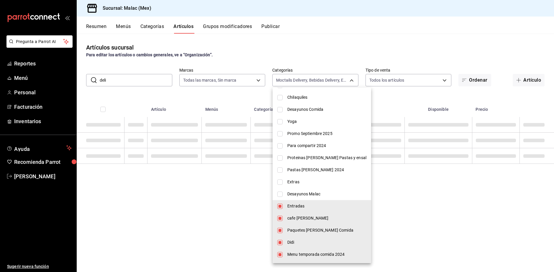
drag, startPoint x: 278, startPoint y: 200, endPoint x: 278, endPoint y: 204, distance: 4.7
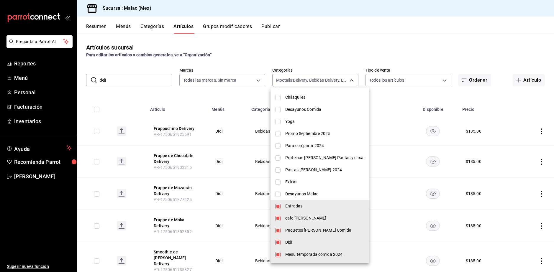
drag, startPoint x: 278, startPoint y: 208, endPoint x: 278, endPoint y: 213, distance: 5.3
click at [278, 208] on input "checkbox" at bounding box center [277, 206] width 5 height 5
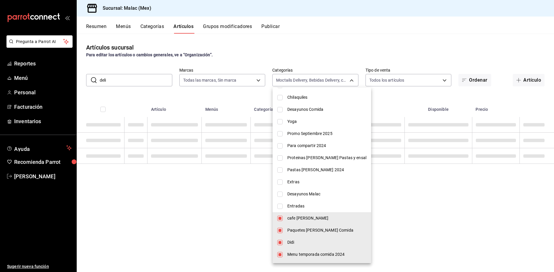
click at [277, 214] on li "cafe [PERSON_NAME]" at bounding box center [321, 218] width 98 height 12
click at [278, 228] on input "checkbox" at bounding box center [279, 230] width 5 height 5
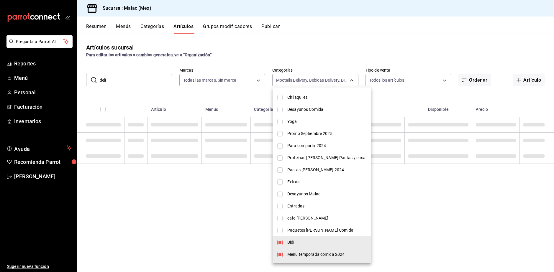
drag, startPoint x: 279, startPoint y: 239, endPoint x: 279, endPoint y: 248, distance: 9.2
click at [279, 239] on li "Didi" at bounding box center [321, 242] width 98 height 12
click at [279, 253] on input "checkbox" at bounding box center [279, 254] width 5 height 5
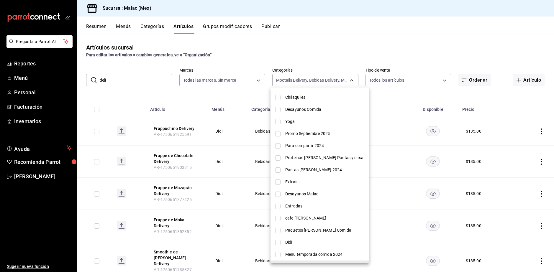
scroll to position [922, 0]
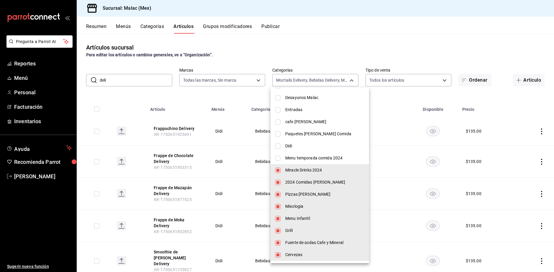
click at [276, 172] on input "checkbox" at bounding box center [277, 170] width 5 height 5
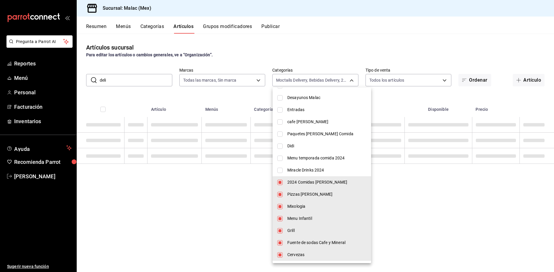
click at [276, 182] on li "2024 Comidas [PERSON_NAME]" at bounding box center [321, 182] width 98 height 12
click at [276, 197] on li "Pizzas [PERSON_NAME]" at bounding box center [321, 194] width 98 height 12
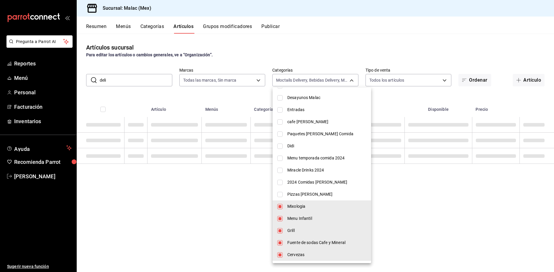
click at [275, 206] on li "Mixologia" at bounding box center [321, 206] width 98 height 12
click at [279, 213] on li "Menu Infantil" at bounding box center [321, 219] width 98 height 12
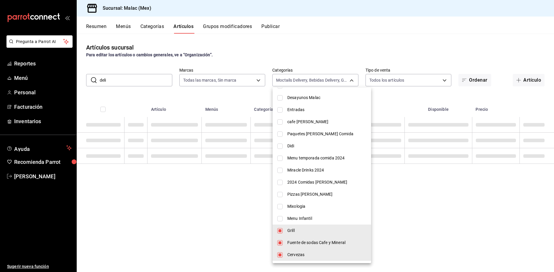
drag, startPoint x: 278, startPoint y: 226, endPoint x: 278, endPoint y: 239, distance: 13.0
click at [278, 226] on li "Grill" at bounding box center [321, 231] width 98 height 12
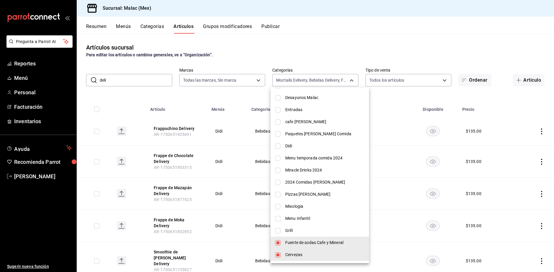
click at [281, 242] on li "Fuente de sodas Cafe y Mineral" at bounding box center [319, 243] width 98 height 12
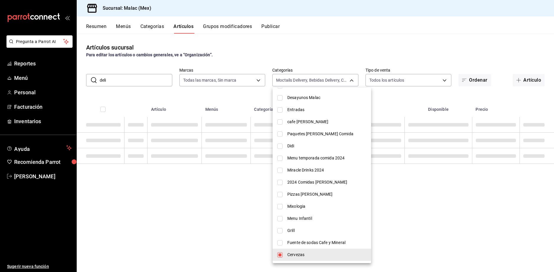
click at [280, 253] on input "checkbox" at bounding box center [279, 254] width 5 height 5
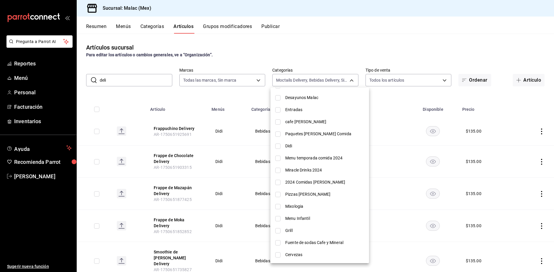
click at [429, 19] on div at bounding box center [277, 136] width 554 height 272
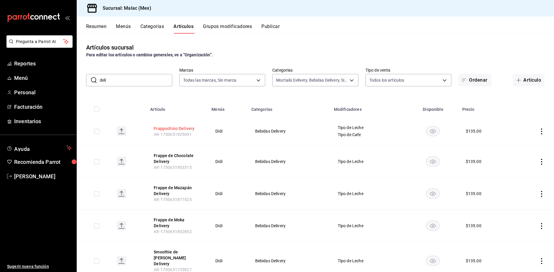
click at [176, 129] on button "Frappuchino Delivery" at bounding box center [177, 129] width 47 height 6
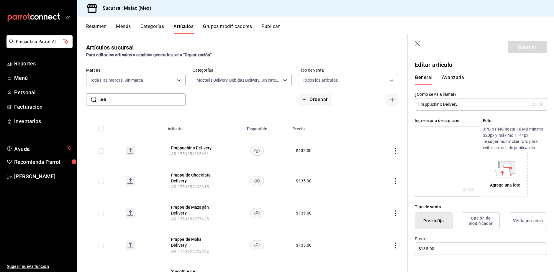
click at [447, 76] on button "Avanzada" at bounding box center [453, 80] width 22 height 10
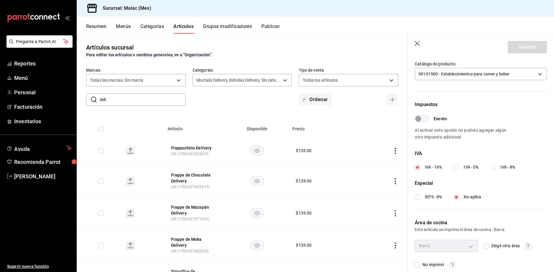
scroll to position [144, 0]
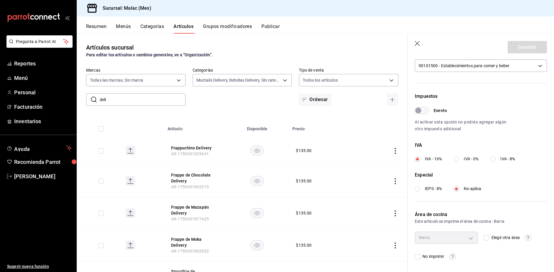
click at [467, 238] on div "Barra" at bounding box center [445, 238] width 63 height 12
click at [419, 42] on icon "button" at bounding box center [417, 44] width 6 height 6
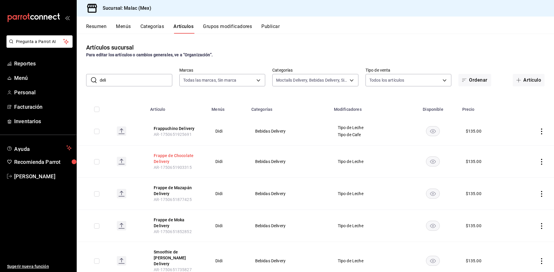
click at [159, 157] on button "Frappe de Chocolate Delivery" at bounding box center [177, 159] width 47 height 12
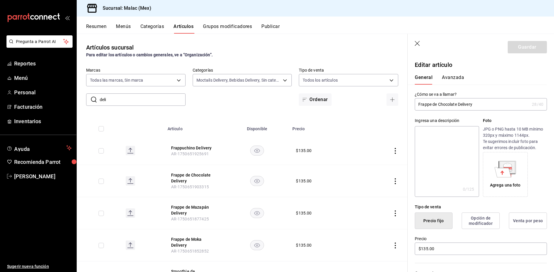
click at [447, 76] on button "Avanzada" at bounding box center [453, 80] width 22 height 10
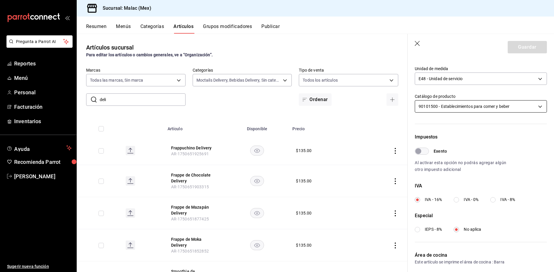
scroll to position [144, 0]
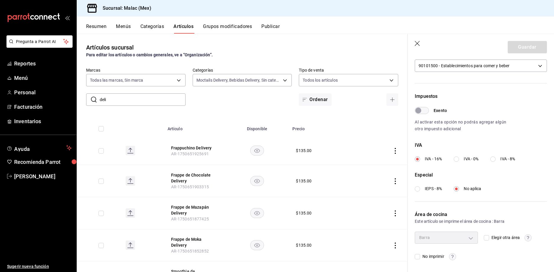
click at [468, 234] on div "Barra" at bounding box center [445, 238] width 63 height 12
click at [419, 43] on icon "button" at bounding box center [417, 44] width 6 height 6
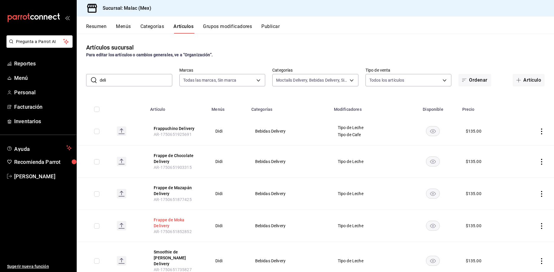
click at [191, 221] on button "Frappe de Moka Delivery" at bounding box center [177, 223] width 47 height 12
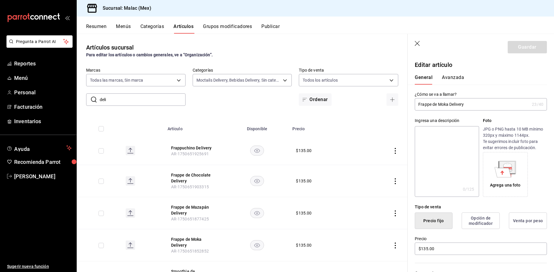
click at [448, 77] on button "Avanzada" at bounding box center [453, 80] width 22 height 10
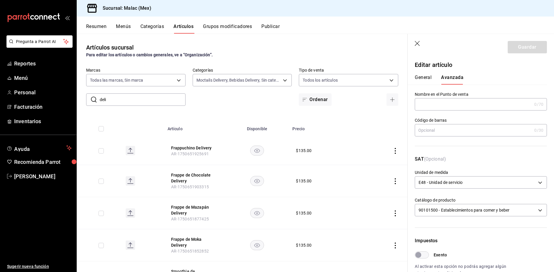
scroll to position [144, 0]
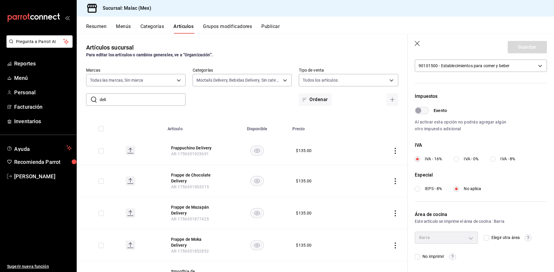
click at [416, 45] on icon "button" at bounding box center [417, 44] width 6 height 6
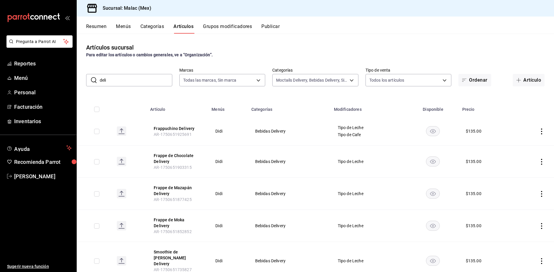
click at [541, 131] on icon "actions" at bounding box center [541, 132] width 1 height 6
click at [312, 41] on div at bounding box center [277, 136] width 554 height 272
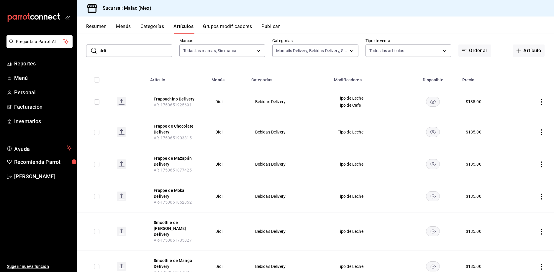
click at [538, 194] on icon "actions" at bounding box center [541, 197] width 6 height 6
click at [165, 191] on div at bounding box center [277, 136] width 554 height 272
click at [165, 191] on button "Frappe de Moka Delivery" at bounding box center [177, 193] width 47 height 12
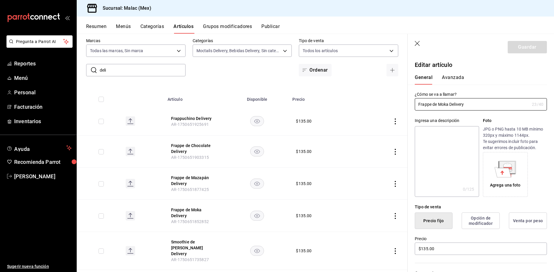
click at [453, 77] on button "Avanzada" at bounding box center [453, 80] width 22 height 10
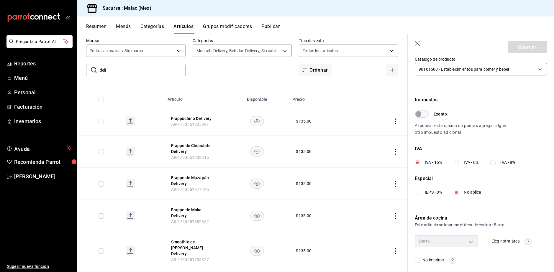
scroll to position [144, 0]
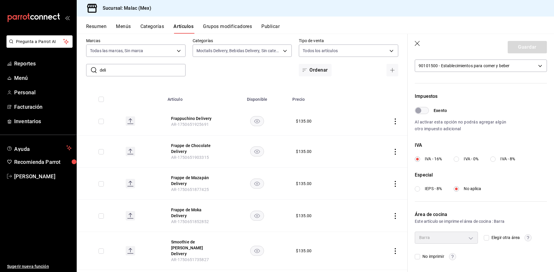
click at [355, 24] on div "Resumen Menús Categorías Artículos Grupos modificadores Publicar" at bounding box center [320, 29] width 468 height 10
click at [417, 43] on icon "button" at bounding box center [416, 43] width 5 height 5
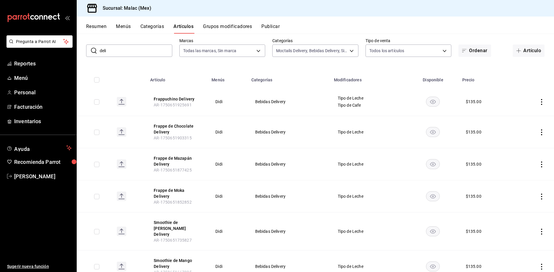
click at [153, 27] on button "Categorías" at bounding box center [152, 29] width 24 height 10
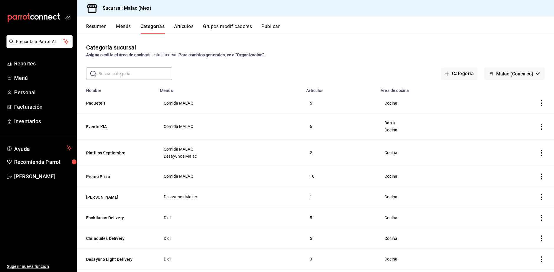
click at [134, 77] on input "text" at bounding box center [135, 74] width 74 height 12
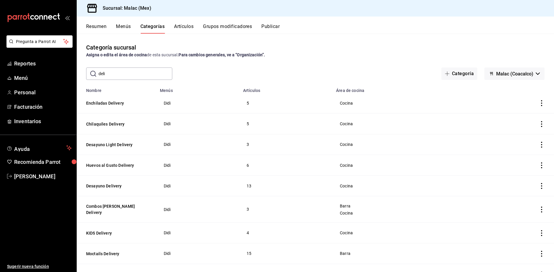
click at [240, 72] on div "​ deli ​ Categoría [PERSON_NAME] (Coacalco)" at bounding box center [315, 74] width 477 height 12
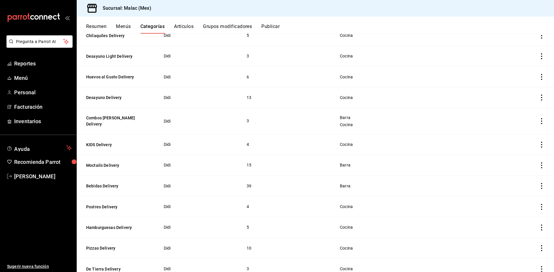
scroll to position [118, 0]
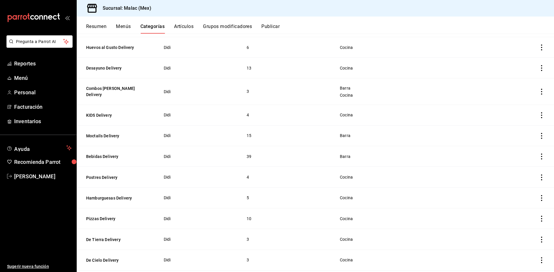
click at [67, 19] on icon "open_drawer_menu" at bounding box center [67, 17] width 5 height 5
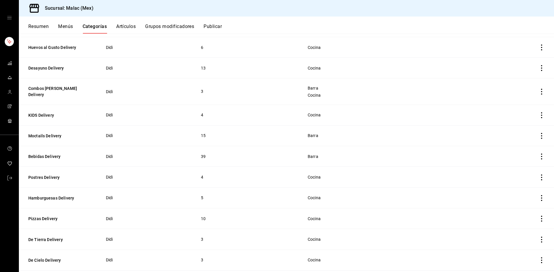
click at [9, 18] on icon "open drawer" at bounding box center [9, 17] width 4 height 3
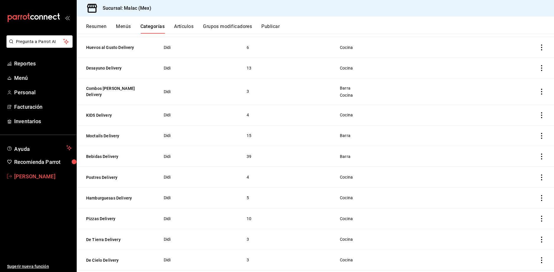
click at [34, 177] on span "[PERSON_NAME]" at bounding box center [42, 176] width 57 height 8
